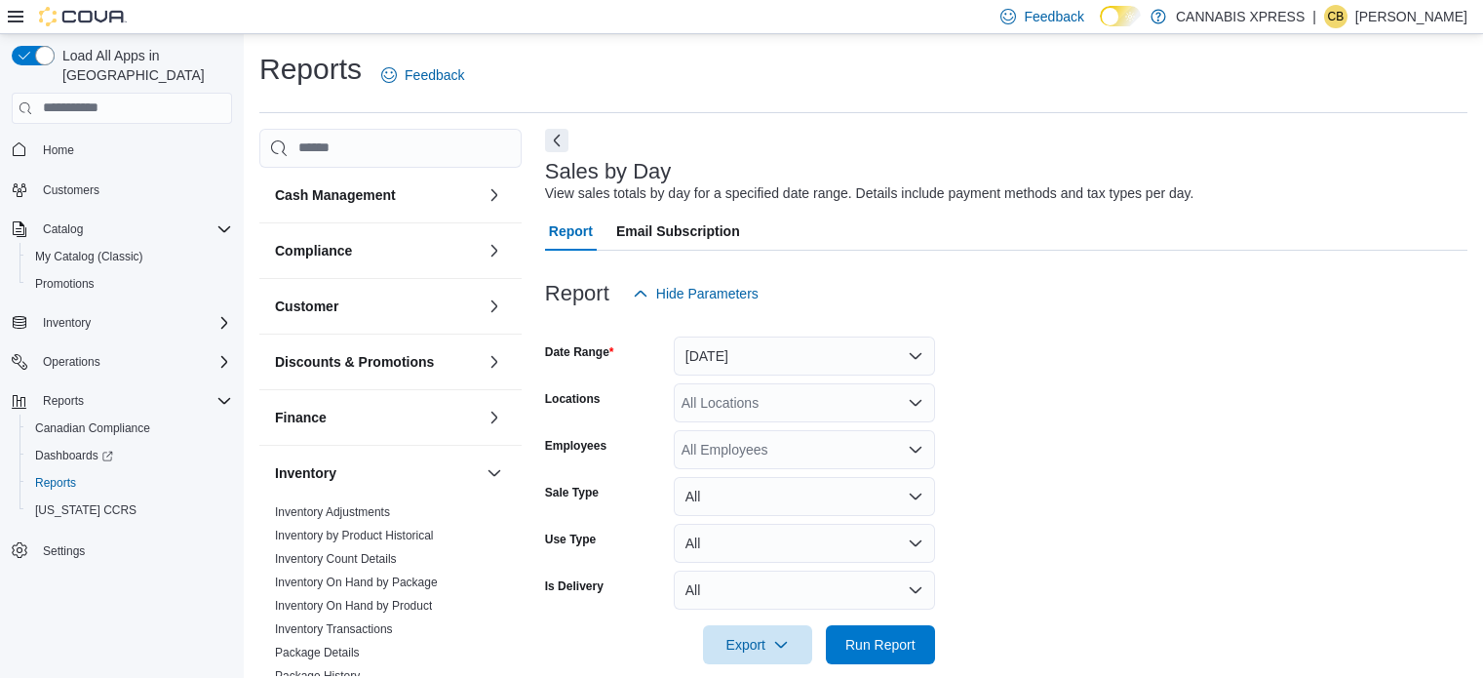
scroll to position [24, 0]
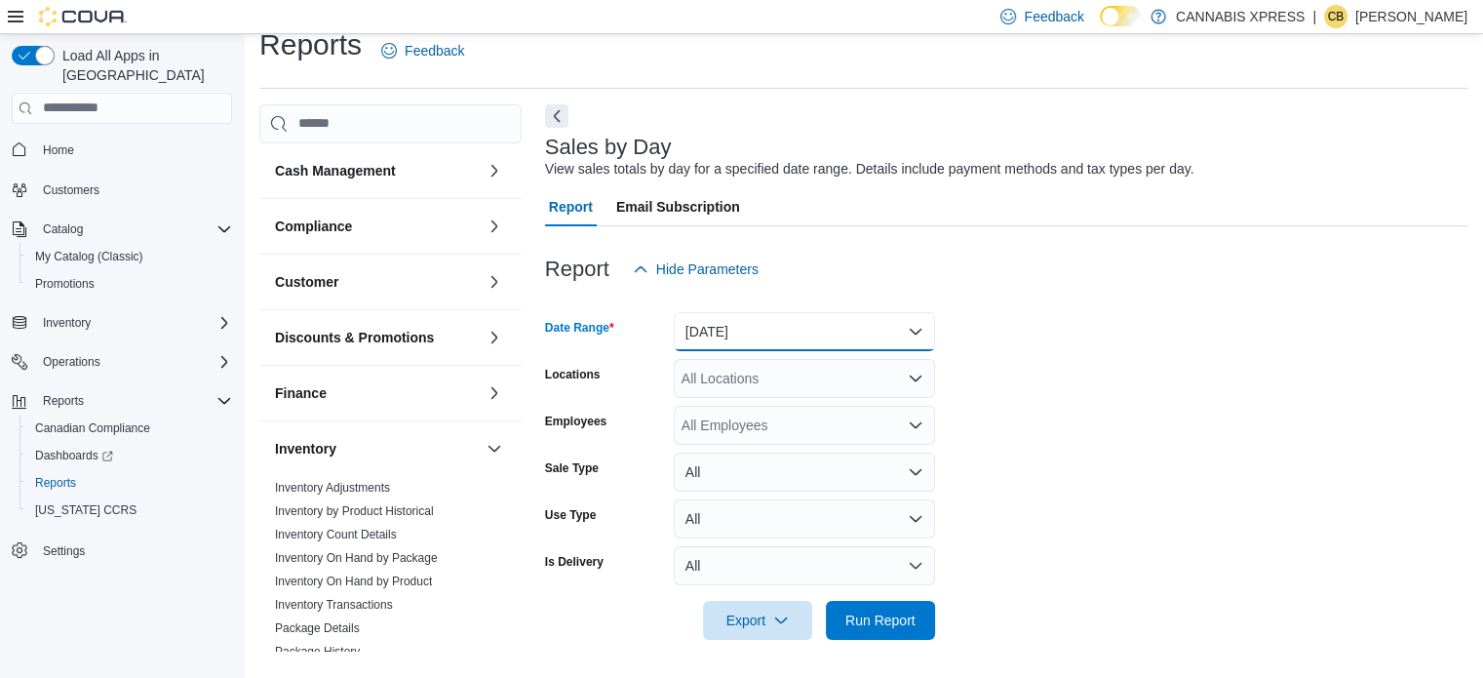
click at [872, 338] on button "[DATE]" at bounding box center [804, 331] width 261 height 39
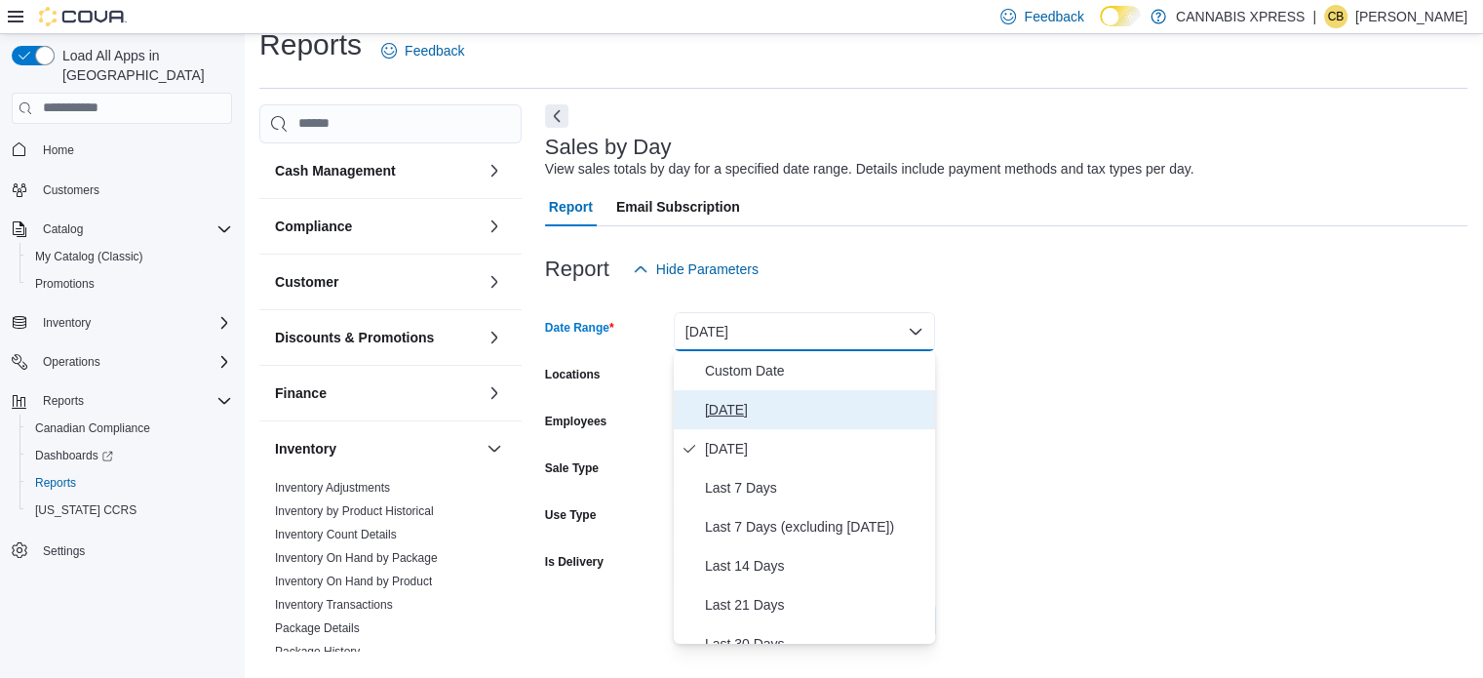
click at [811, 413] on span "[DATE]" at bounding box center [816, 409] width 222 height 23
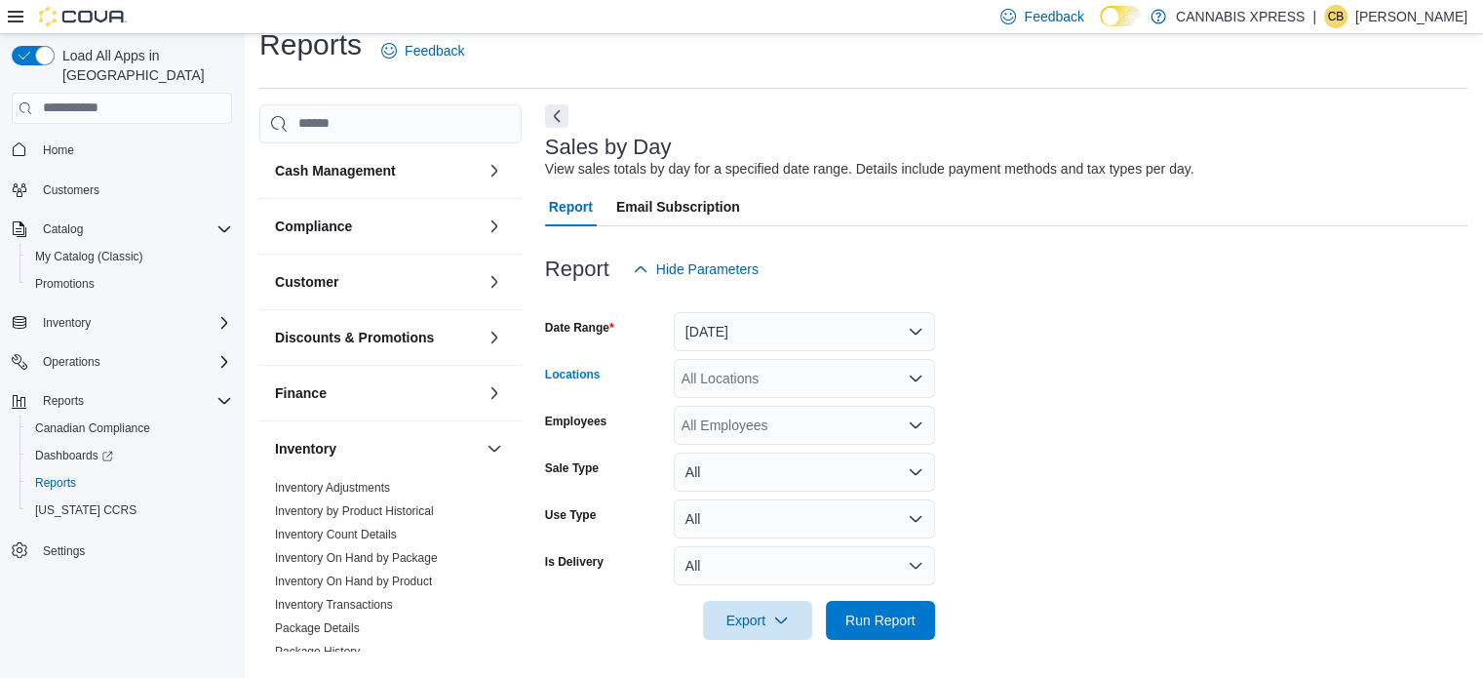
click at [799, 370] on div "All Locations" at bounding box center [804, 378] width 261 height 39
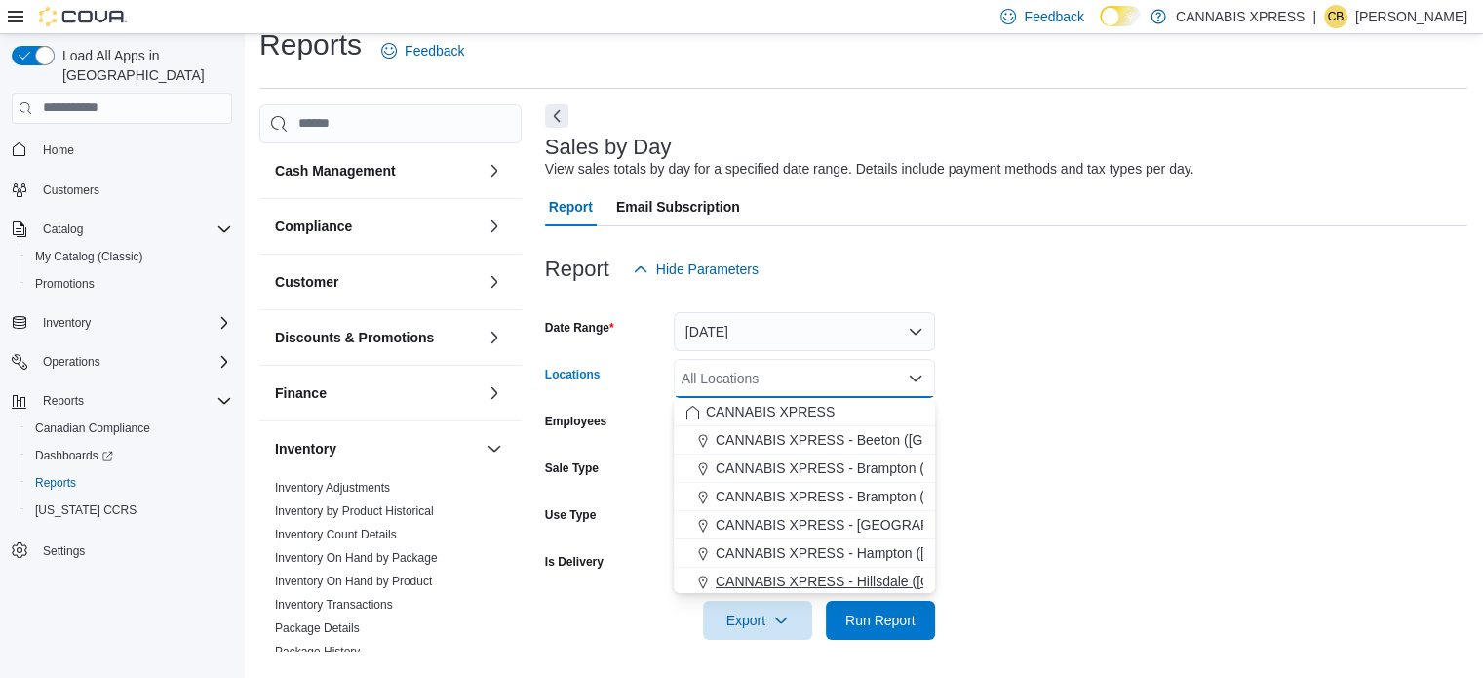
click at [816, 572] on span "CANNABIS XPRESS - Hillsdale ([GEOGRAPHIC_DATA])" at bounding box center [890, 582] width 348 height 20
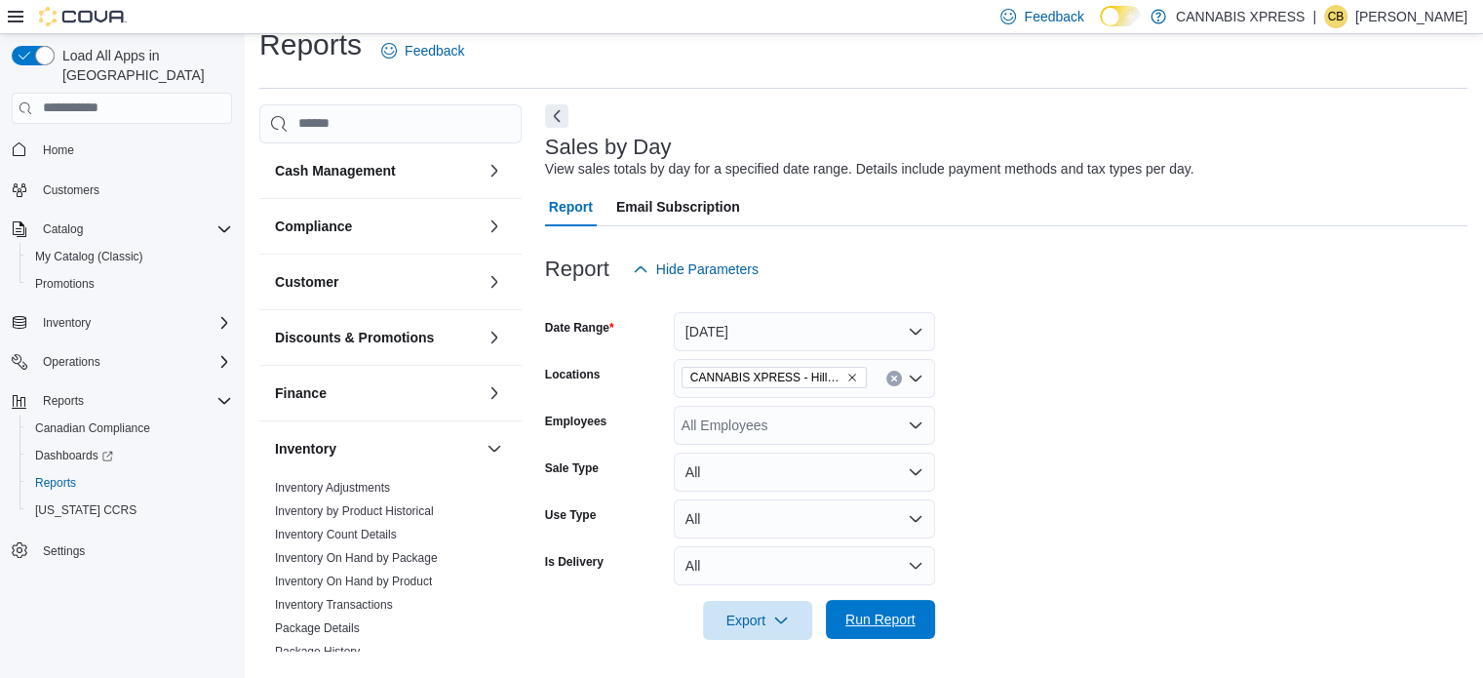
click at [859, 623] on span "Run Report" at bounding box center [881, 620] width 70 height 20
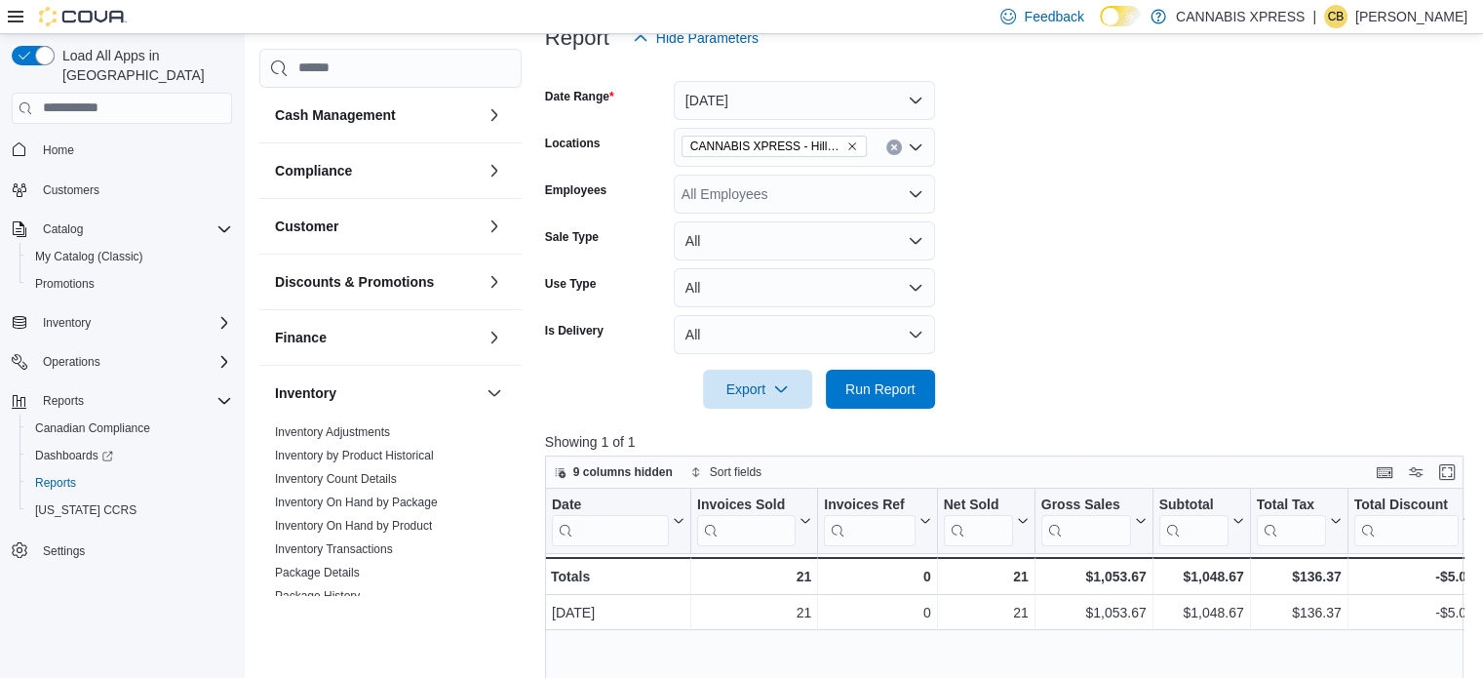
scroll to position [255, 0]
click at [882, 97] on button "[DATE]" at bounding box center [804, 101] width 261 height 39
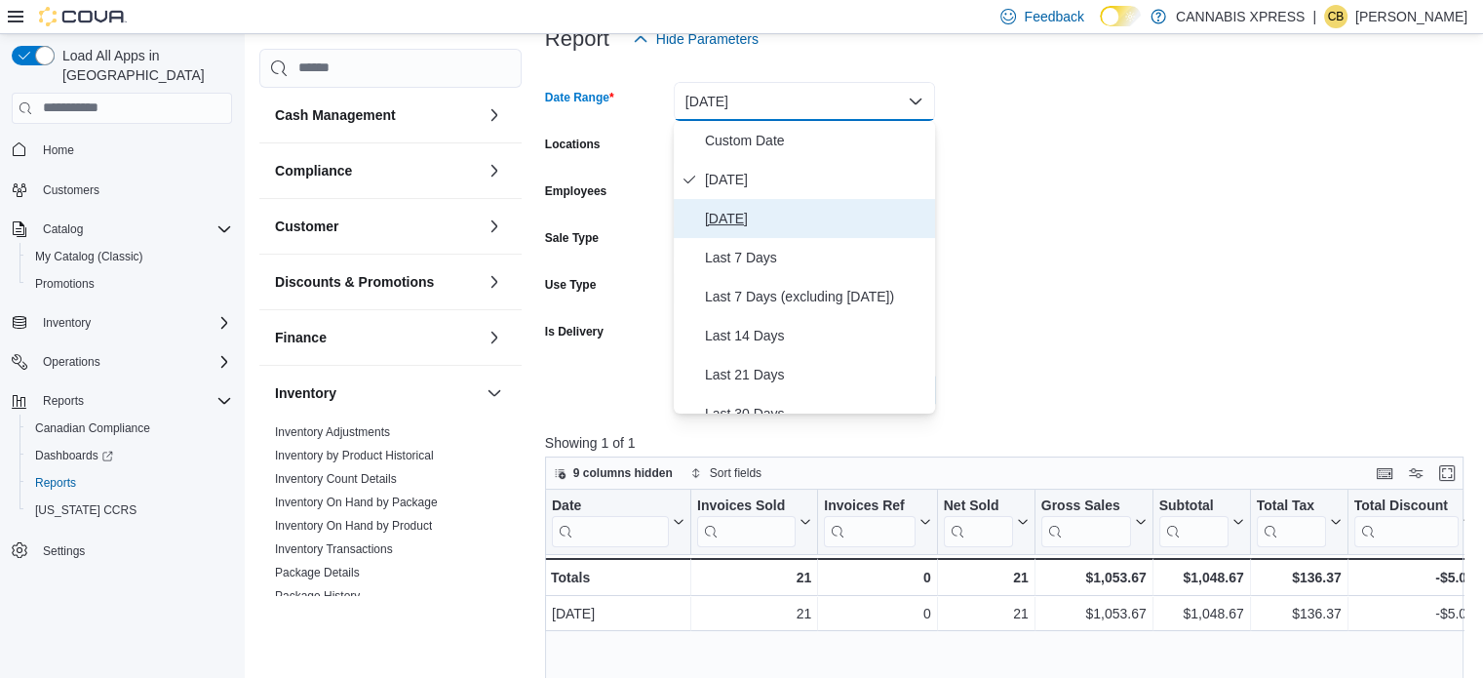
click at [784, 222] on span "[DATE]" at bounding box center [816, 218] width 222 height 23
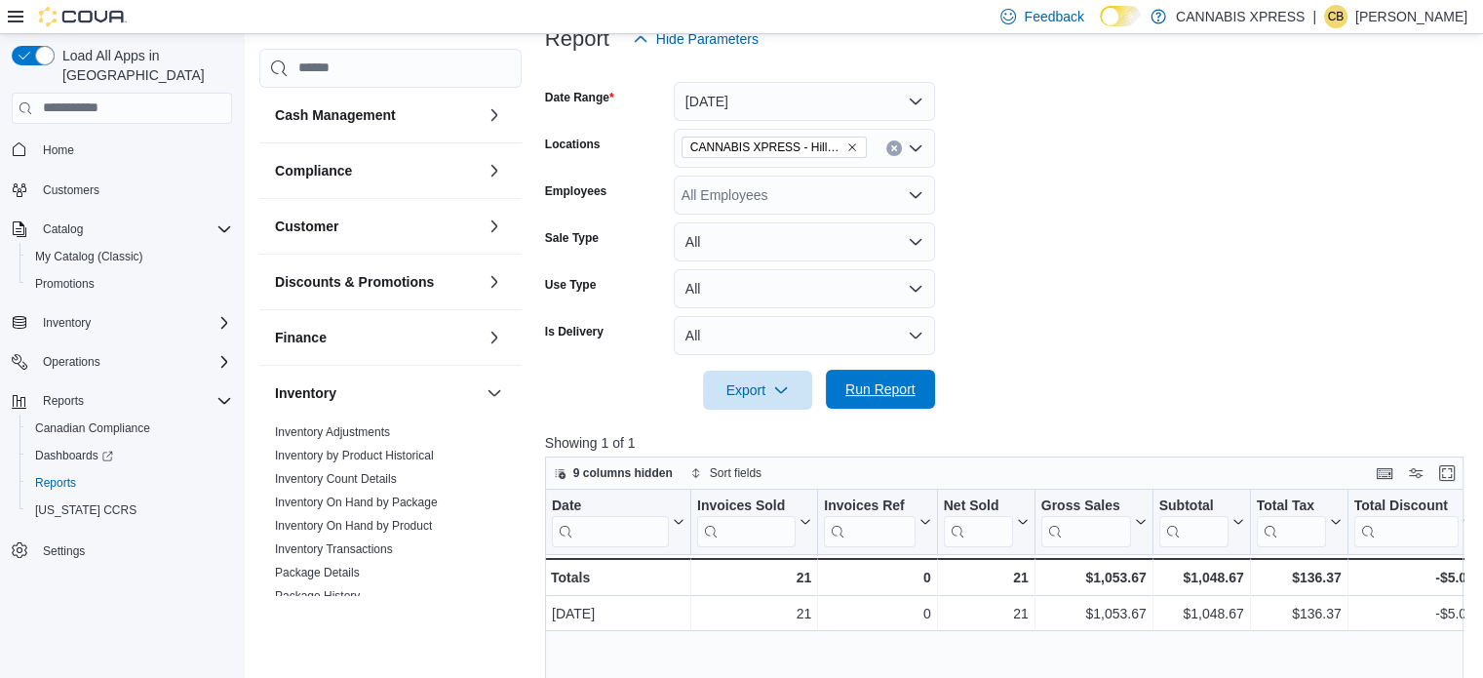
click at [877, 398] on span "Run Report" at bounding box center [881, 389] width 86 height 39
click at [902, 101] on button "[DATE]" at bounding box center [804, 101] width 261 height 39
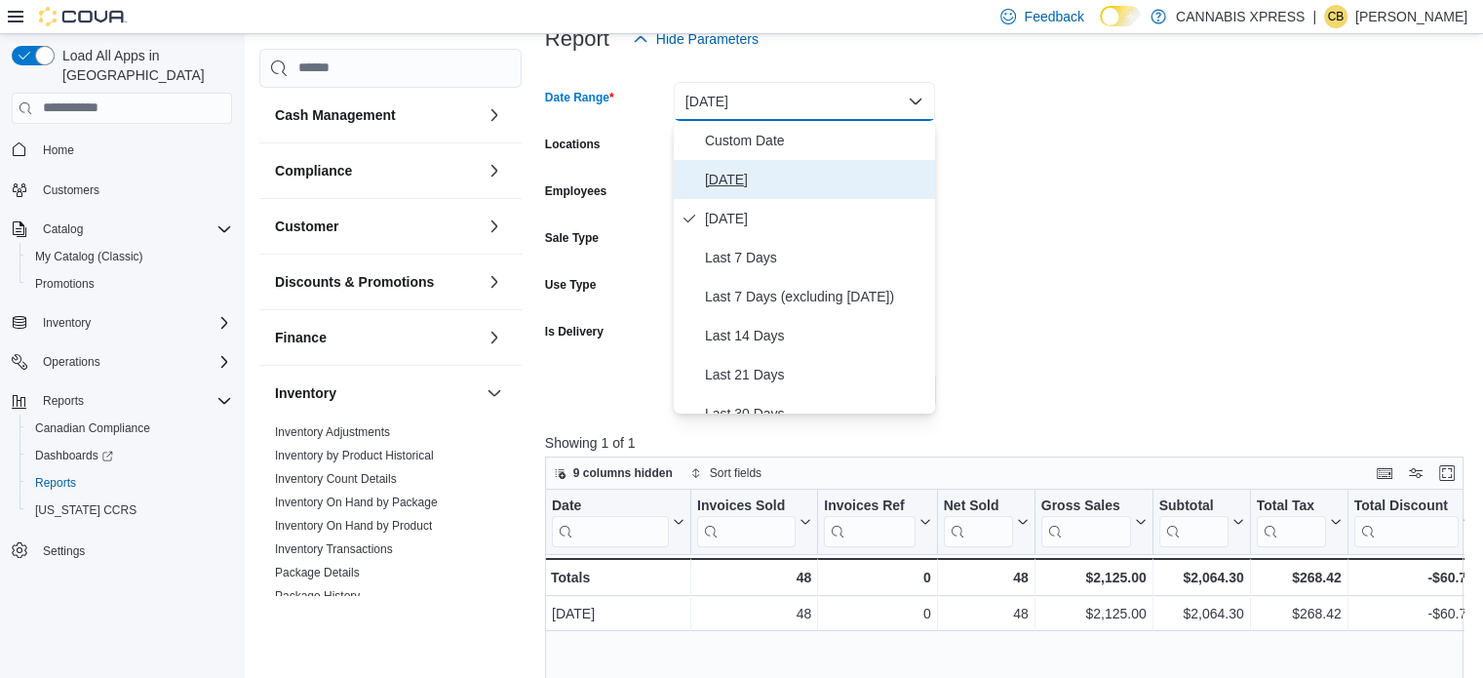
click at [838, 164] on button "[DATE]" at bounding box center [804, 179] width 261 height 39
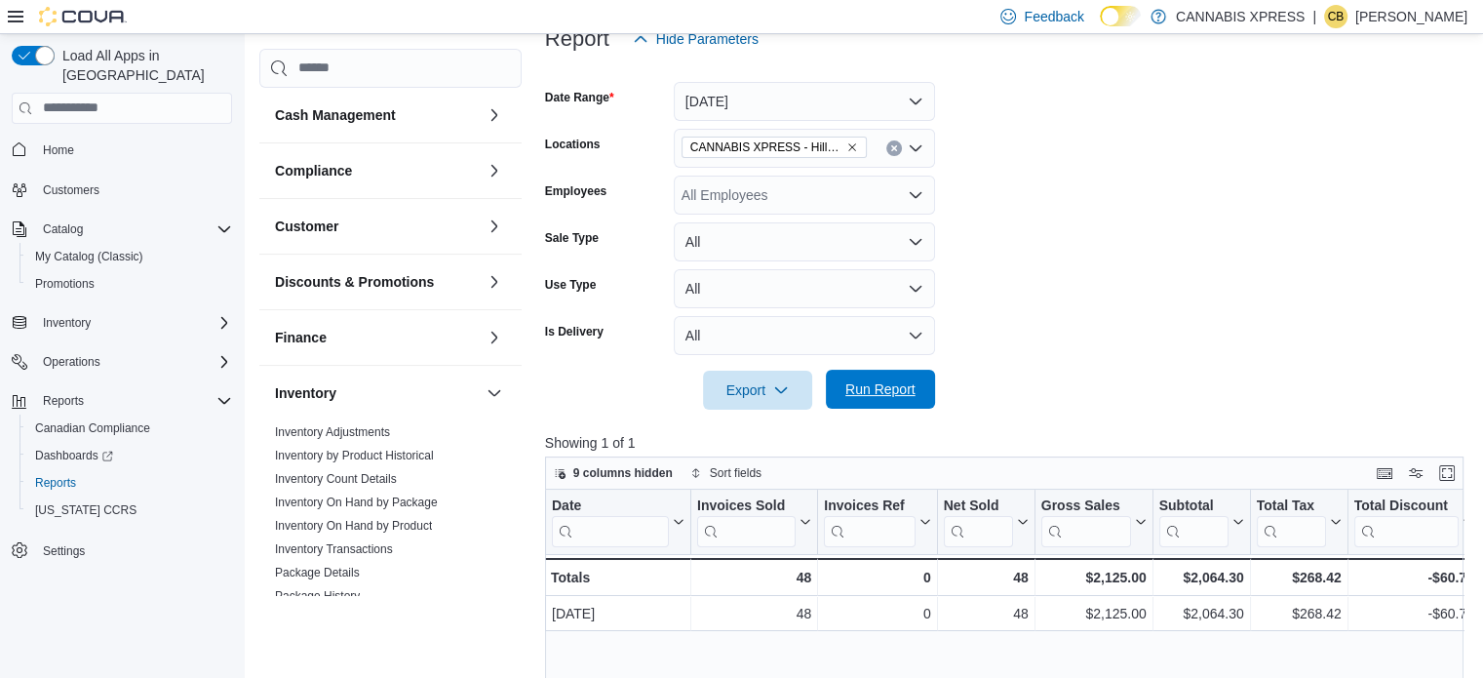
click at [884, 374] on span "Run Report" at bounding box center [881, 389] width 86 height 39
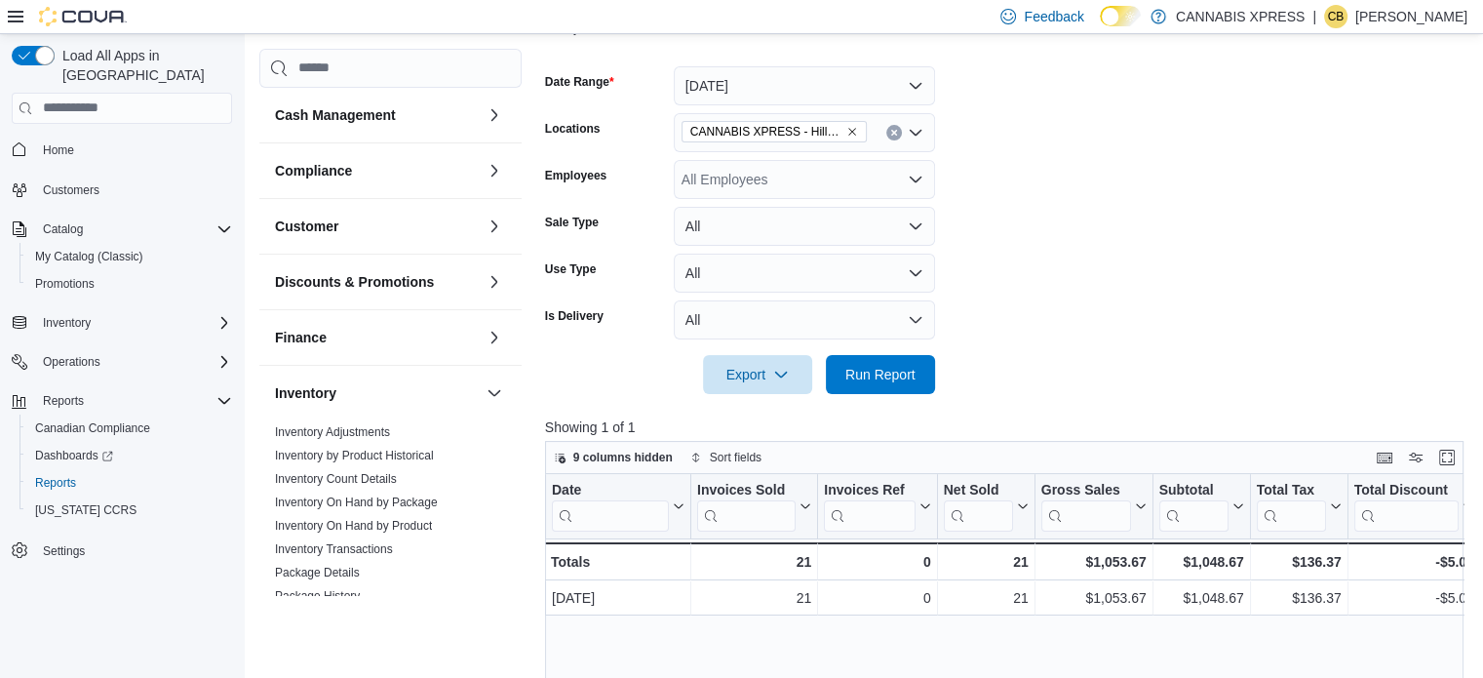
scroll to position [273, 0]
